Goal: Information Seeking & Learning: Learn about a topic

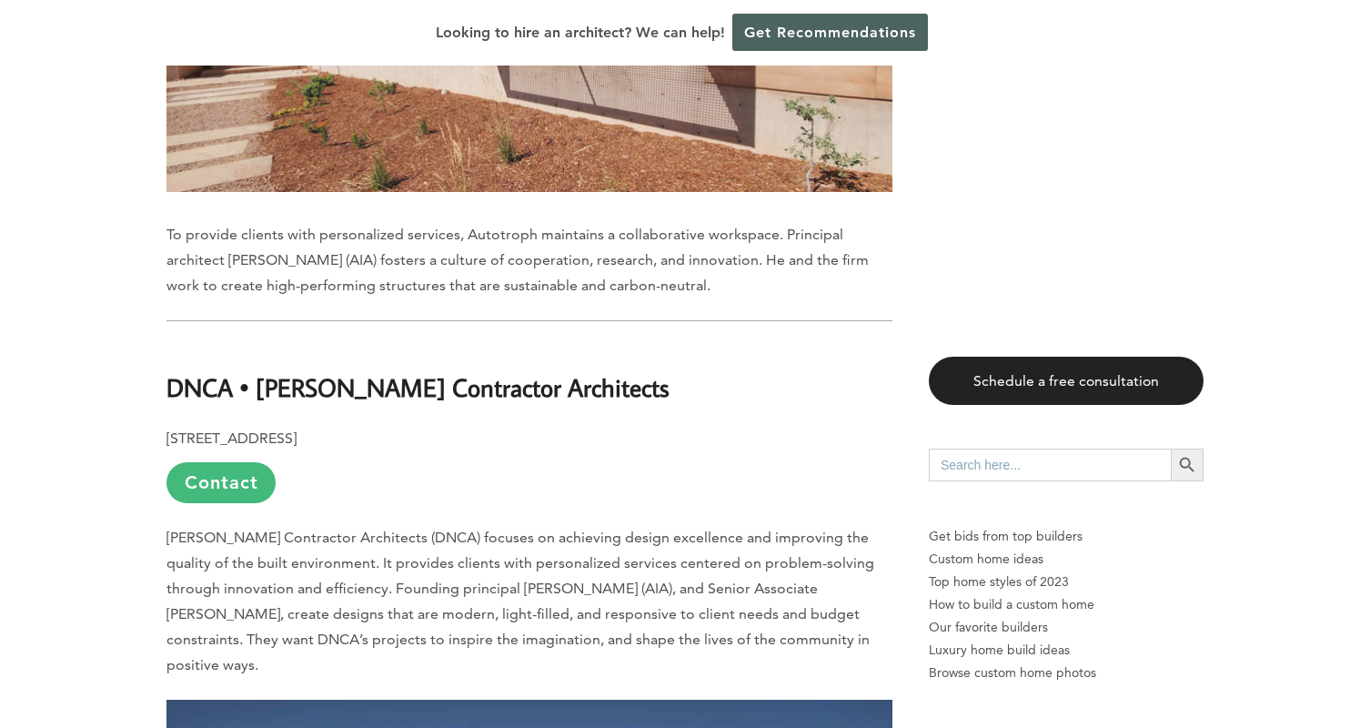
scroll to position [10128, 0]
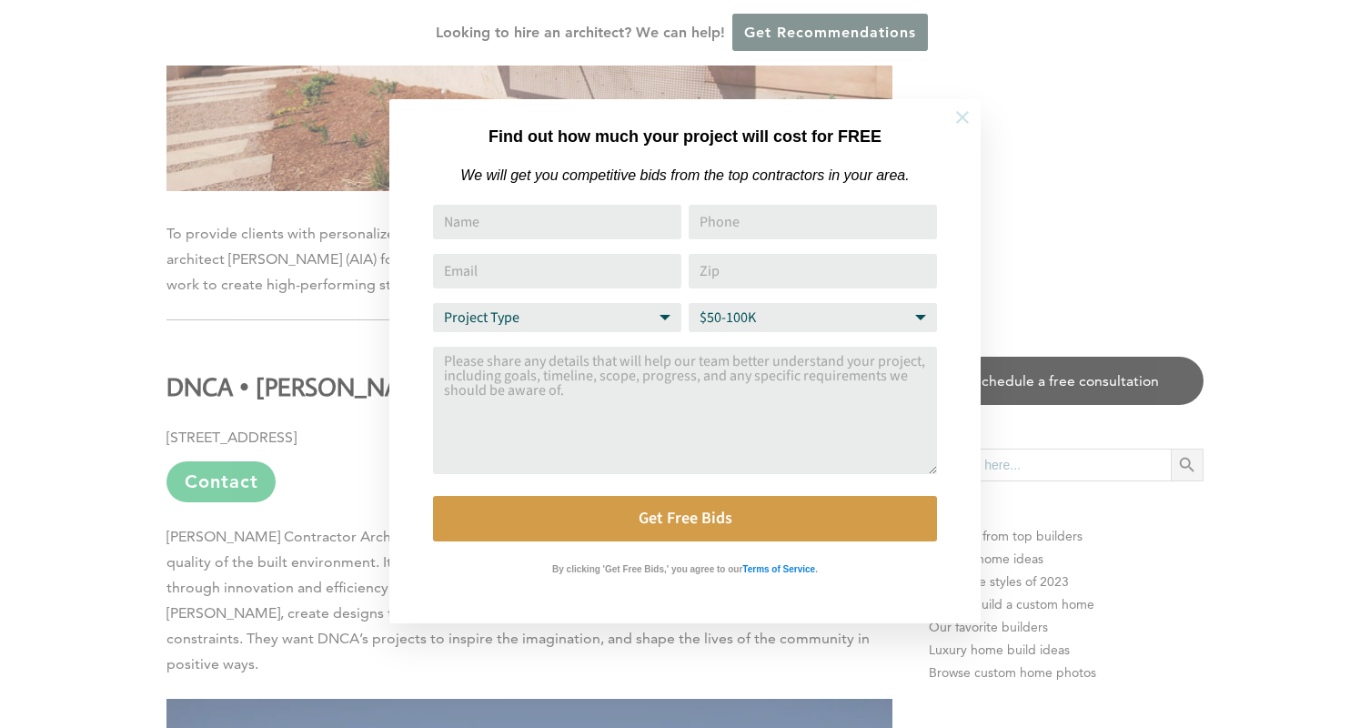
click at [967, 117] on icon at bounding box center [963, 117] width 20 height 20
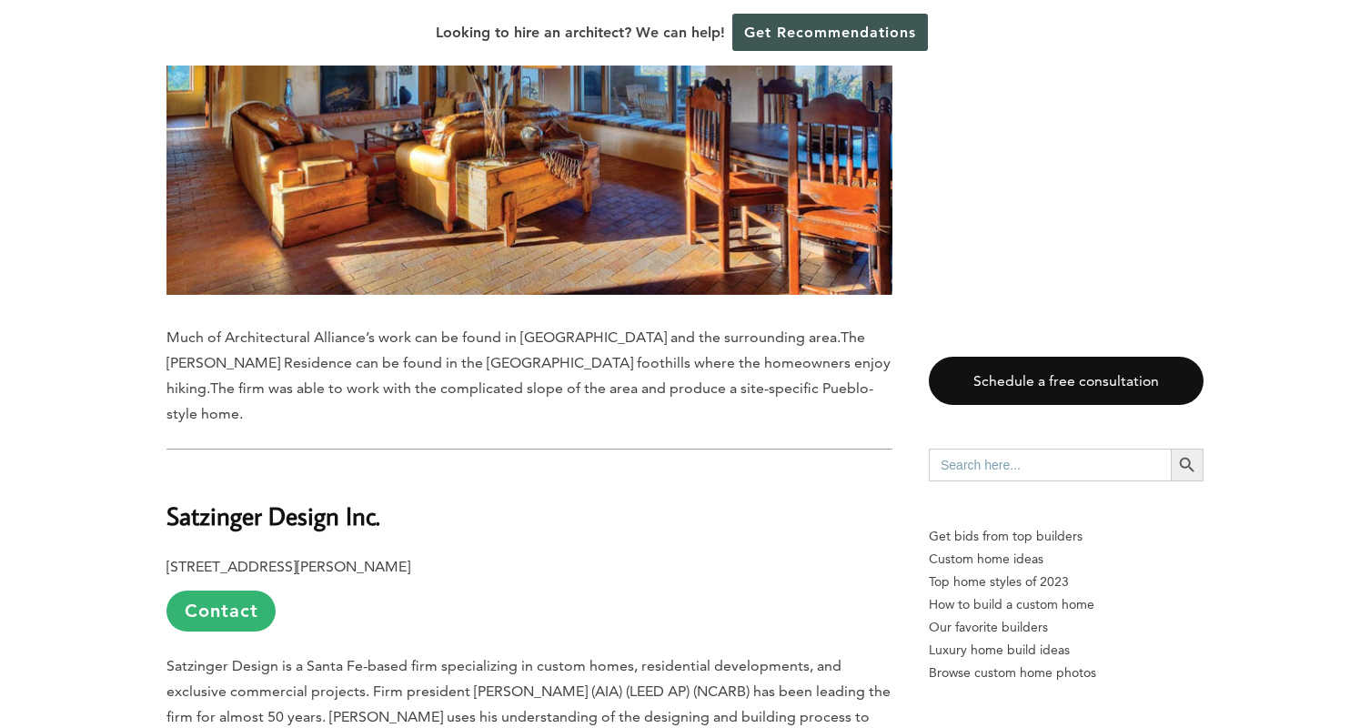
scroll to position [13966, 0]
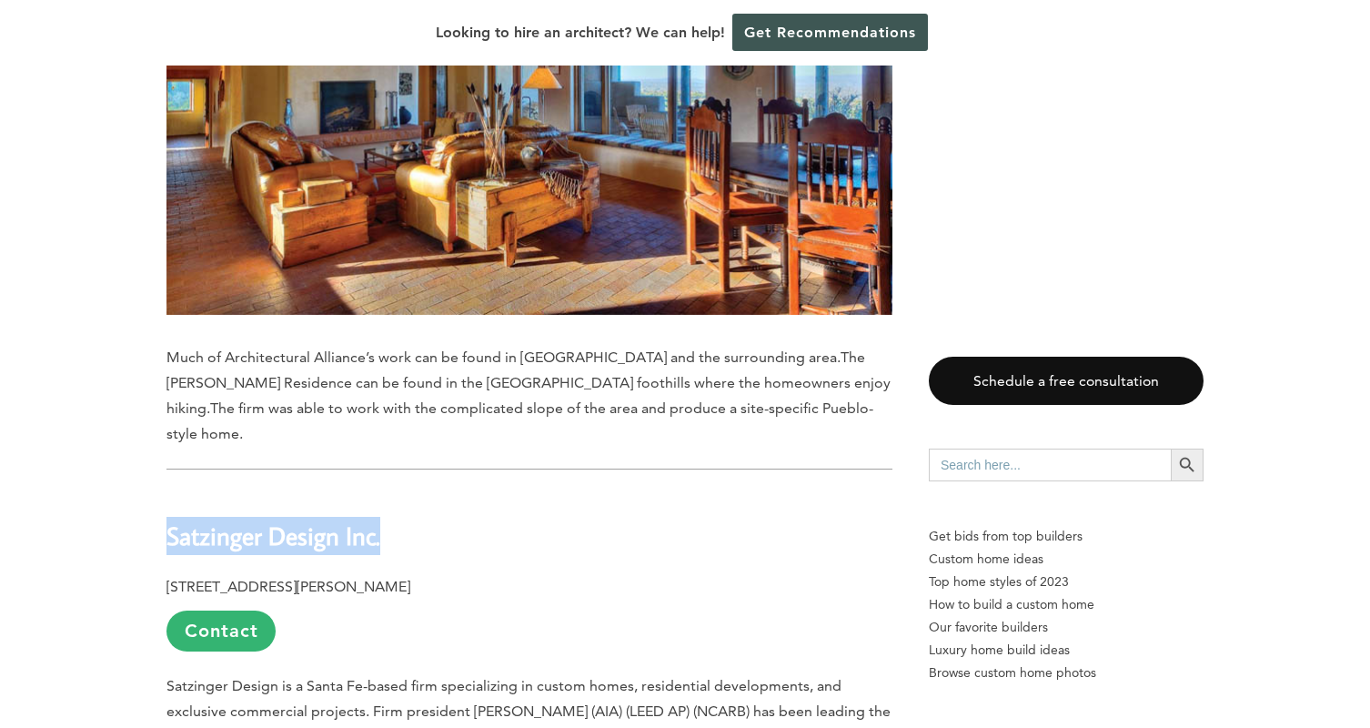
drag, startPoint x: 167, startPoint y: 300, endPoint x: 393, endPoint y: 308, distance: 225.8
click at [393, 491] on h2 "Satzinger Design Inc." at bounding box center [530, 522] width 726 height 63
copy b "Satzinger Design Inc."
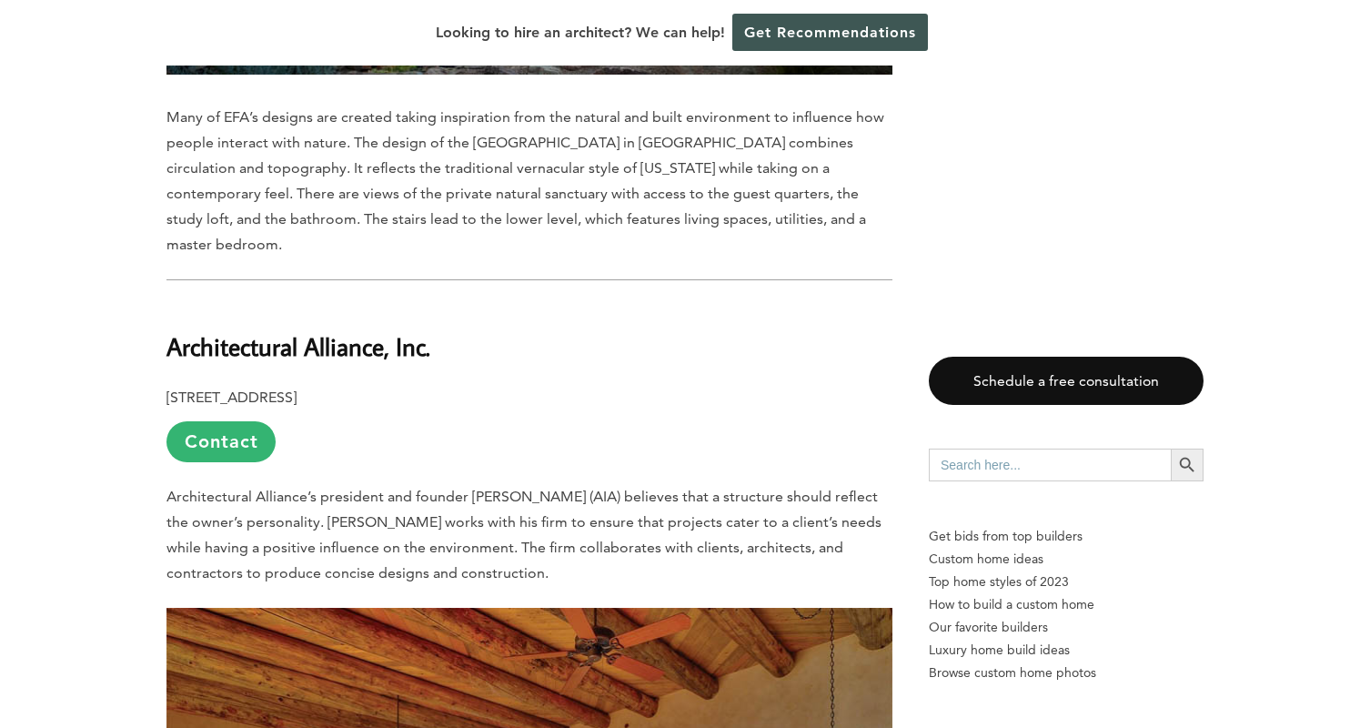
scroll to position [13172, 0]
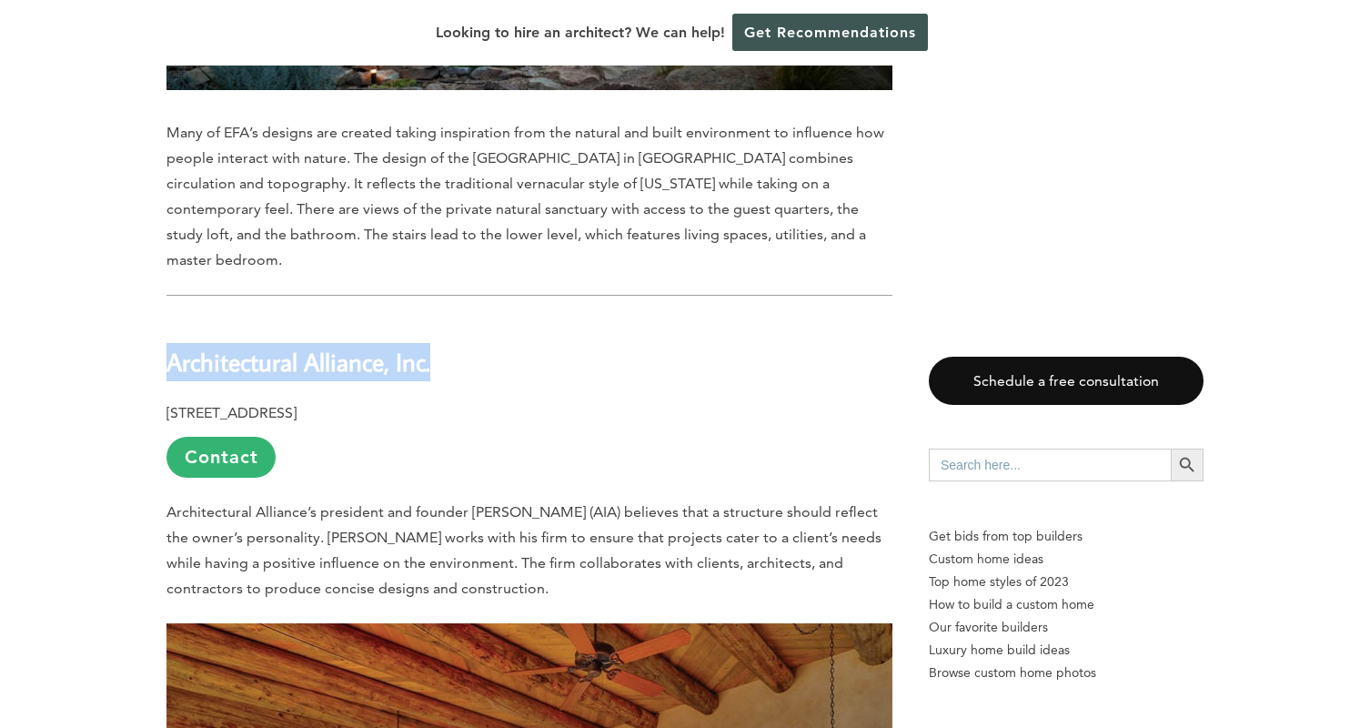
drag, startPoint x: 168, startPoint y: 151, endPoint x: 456, endPoint y: 160, distance: 287.7
click at [456, 318] on h2 "Architectural Alliance, Inc." at bounding box center [530, 349] width 726 height 63
copy b "Architectural Alliance, Inc."
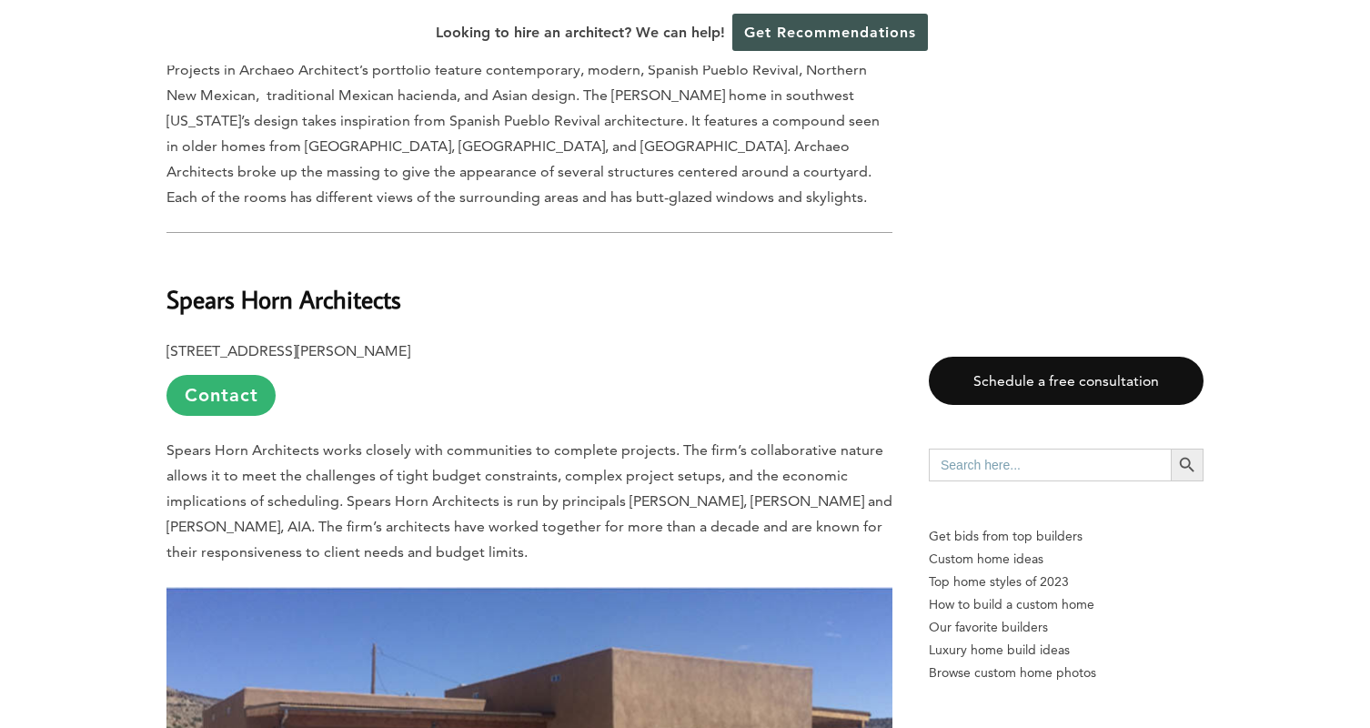
scroll to position [2984, 0]
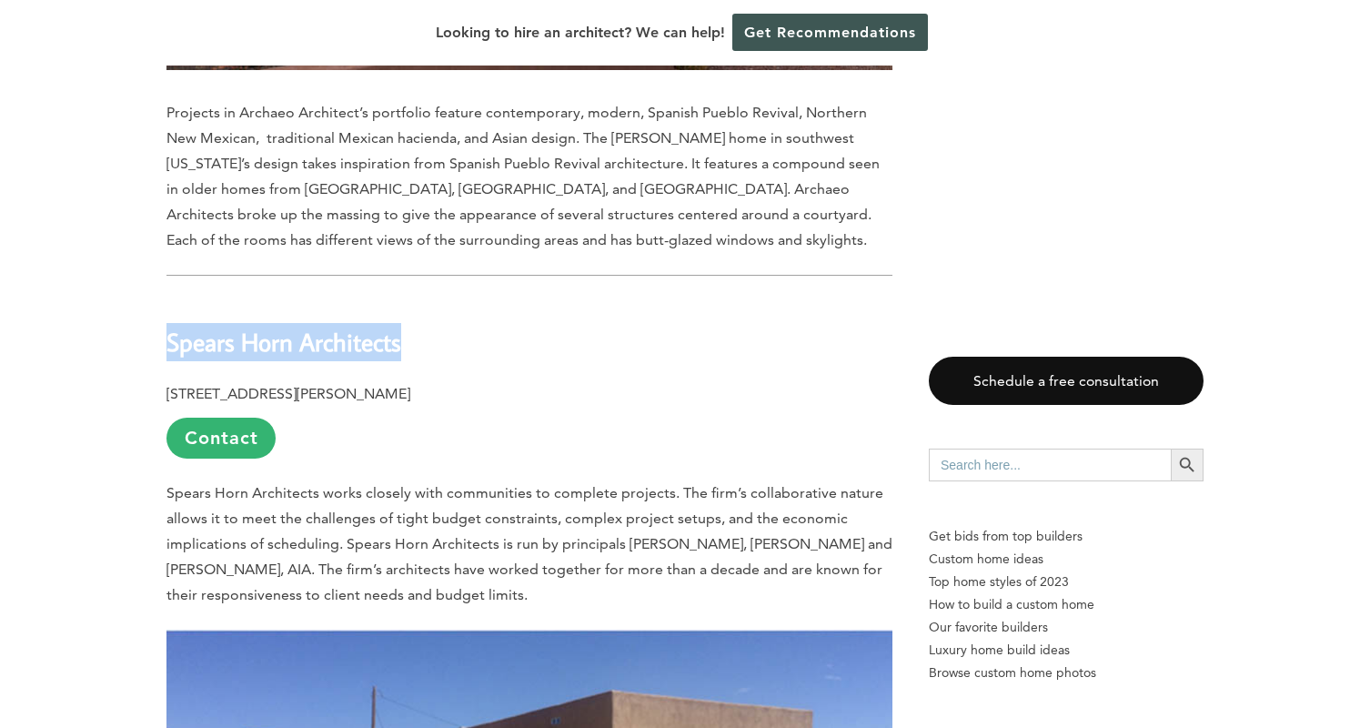
drag, startPoint x: 170, startPoint y: 317, endPoint x: 419, endPoint y: 310, distance: 248.5
click at [419, 310] on h2 "Spears Horn Architects" at bounding box center [530, 329] width 726 height 63
copy b "Spears Horn Architects"
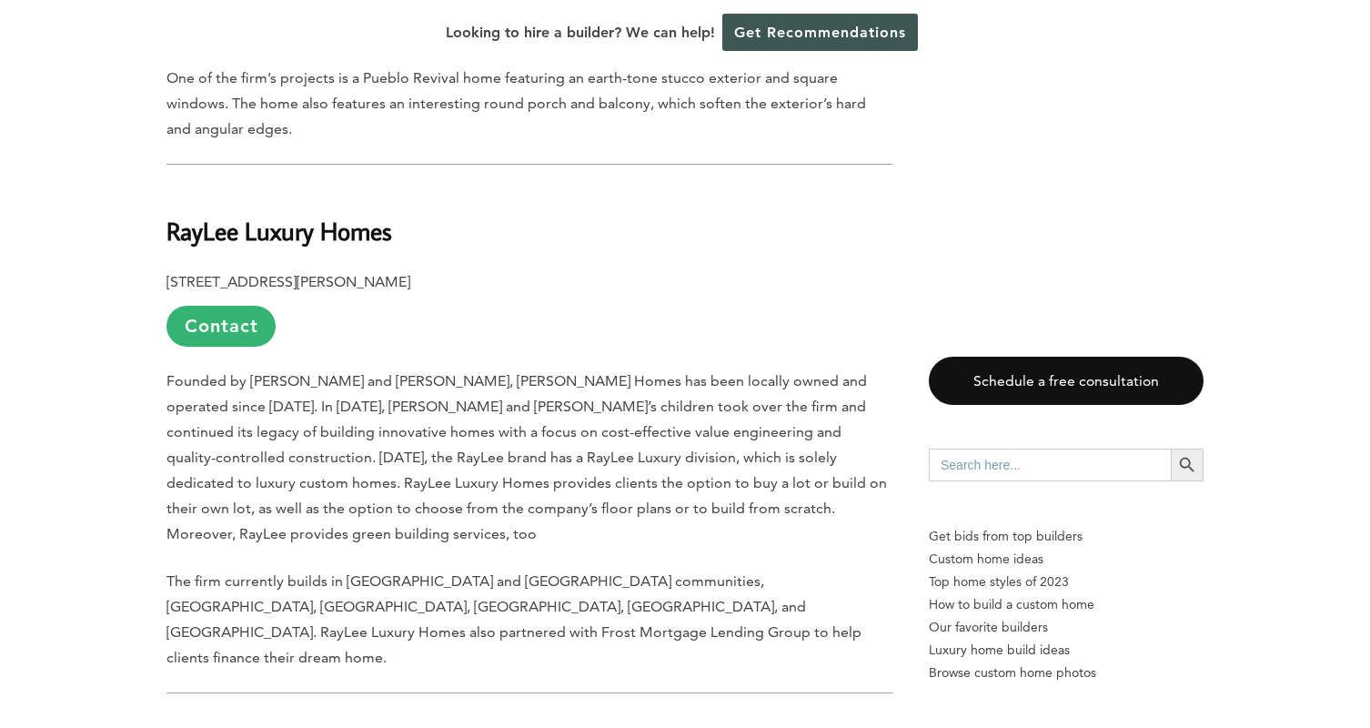
scroll to position [1633, 0]
